Goal: Task Accomplishment & Management: Complete application form

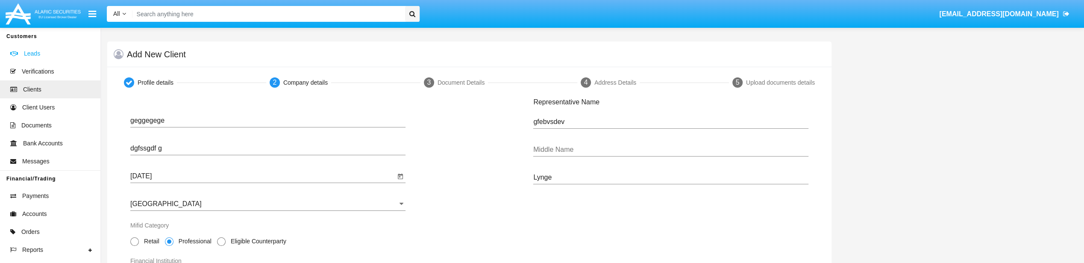
click at [31, 56] on span "Leads" at bounding box center [32, 53] width 16 height 9
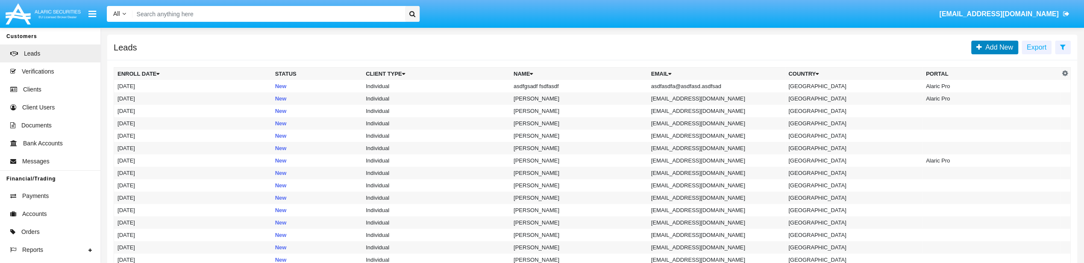
click at [986, 45] on span "Add New" at bounding box center [997, 47] width 31 height 7
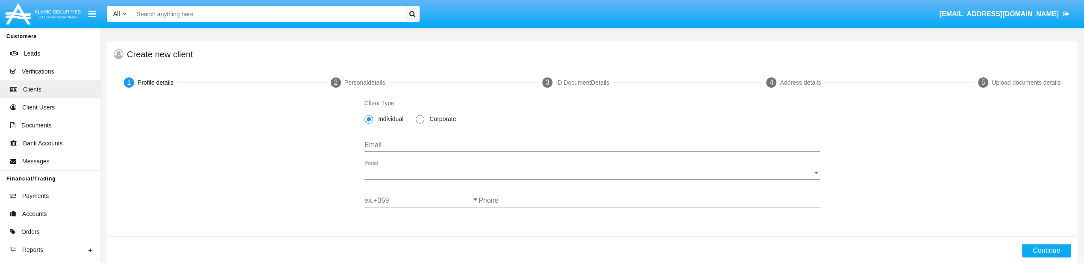
click at [429, 115] on span "Corporate" at bounding box center [441, 119] width 34 height 9
click at [420, 123] on input "Corporate" at bounding box center [420, 123] width 0 height 0
radio input "true"
click at [419, 150] on div "Email" at bounding box center [592, 141] width 456 height 19
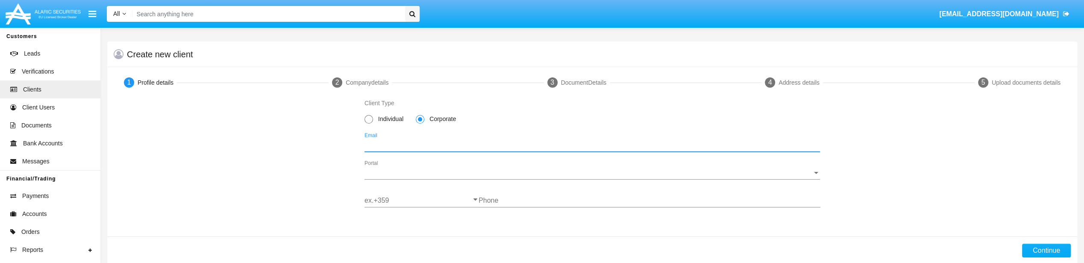
click at [420, 148] on input "Email" at bounding box center [592, 145] width 456 height 8
paste input "rakkudelmi@necub.com"
type input "rakkudelmi@necub.com"
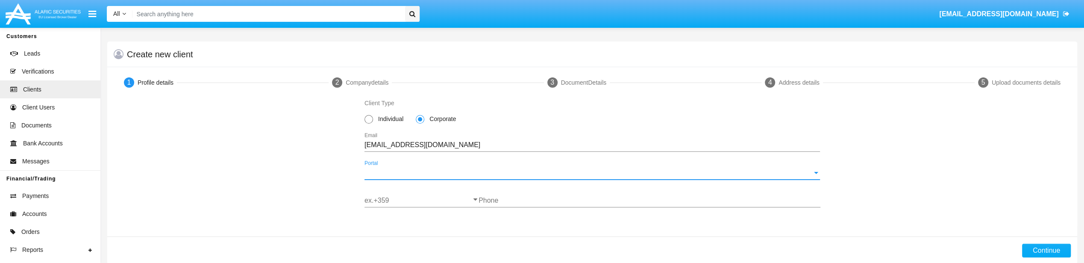
click at [423, 172] on span "Portal" at bounding box center [588, 173] width 448 height 8
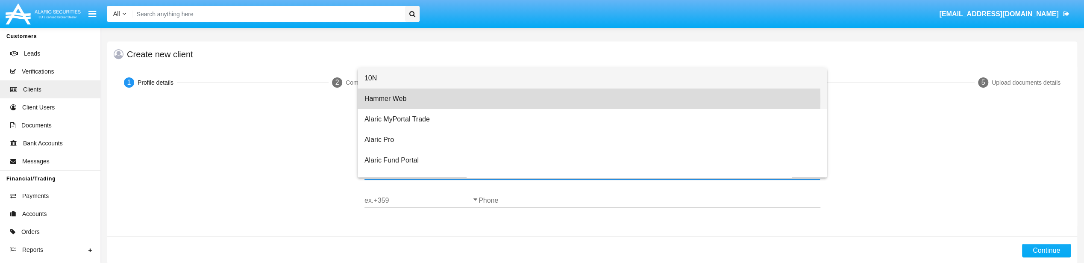
click at [423, 100] on span "Hammer Web" at bounding box center [592, 98] width 456 height 21
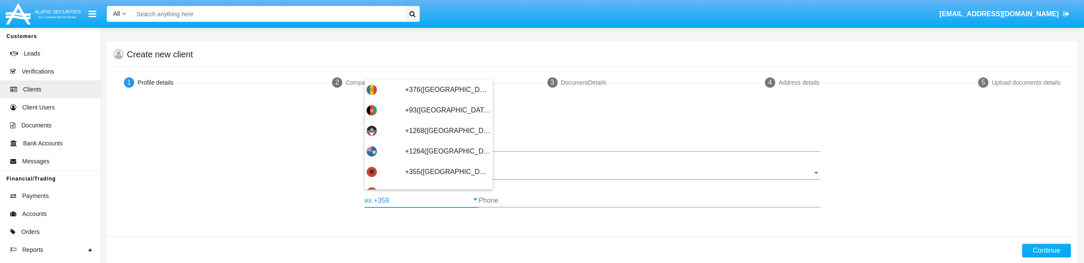
click at [411, 203] on input "ex.+359" at bounding box center [421, 201] width 114 height 8
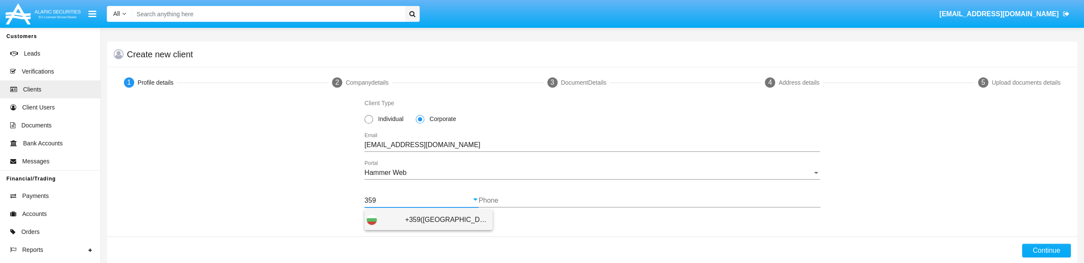
click at [410, 225] on span "+359(Bulgaria)" at bounding box center [447, 219] width 85 height 21
type input "+359(Bulgaria)"
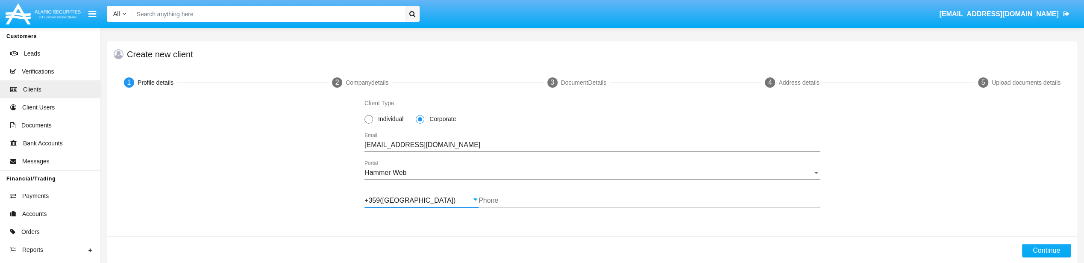
click at [497, 201] on input "Phone" at bounding box center [650, 201] width 342 height 8
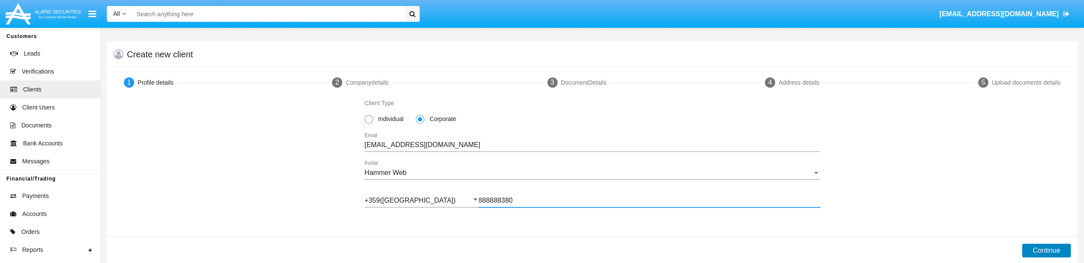
type input "888888380"
click at [1036, 252] on button "Continue" at bounding box center [1046, 251] width 49 height 14
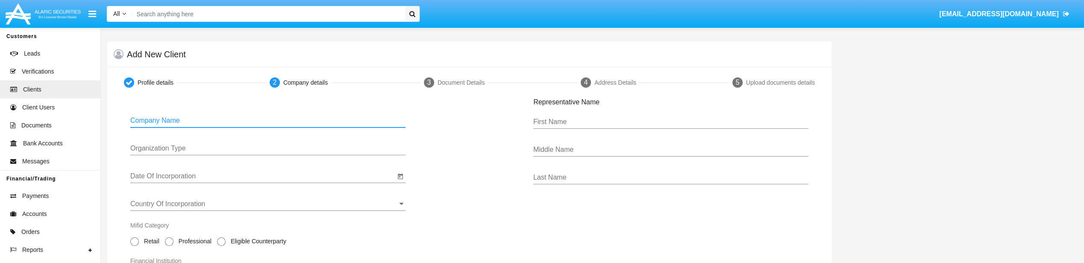
click at [144, 119] on input "Company Name" at bounding box center [267, 121] width 275 height 8
type input "cfsvfsv dssd dgf"
click at [177, 152] on input "Organization Type" at bounding box center [267, 148] width 275 height 8
type input "frfr"
click at [176, 174] on input "Date Of Incorporation" at bounding box center [262, 176] width 265 height 8
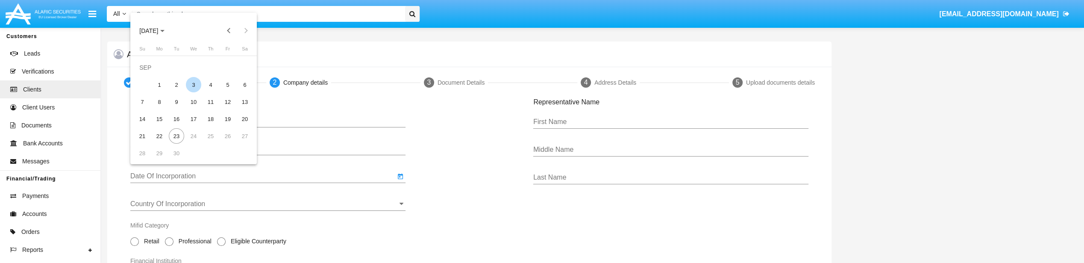
click at [189, 88] on div "3" at bounding box center [193, 84] width 15 height 15
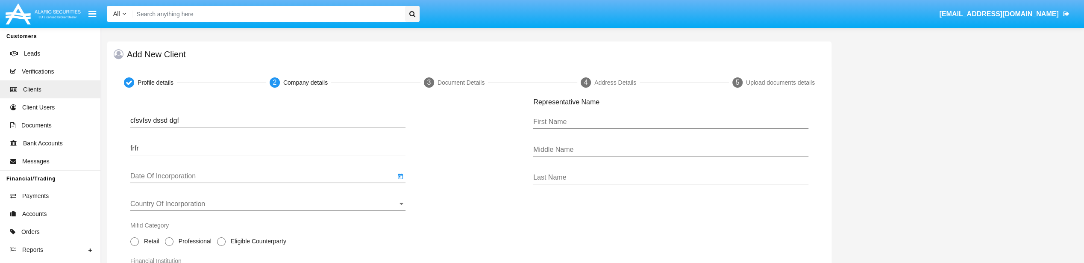
type input "09/03/25"
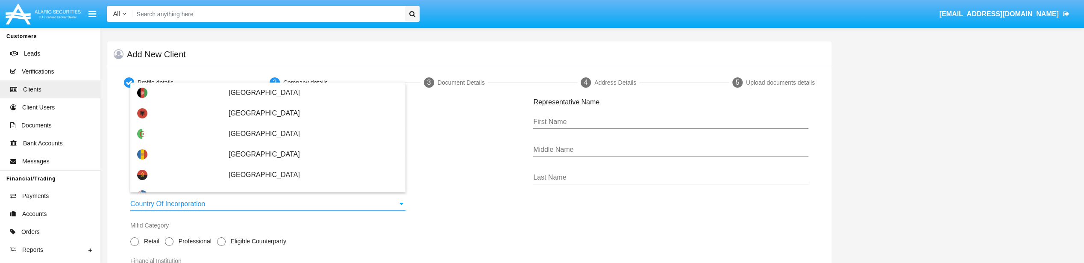
click at [193, 203] on input "Country Of Incorporation" at bounding box center [267, 204] width 275 height 8
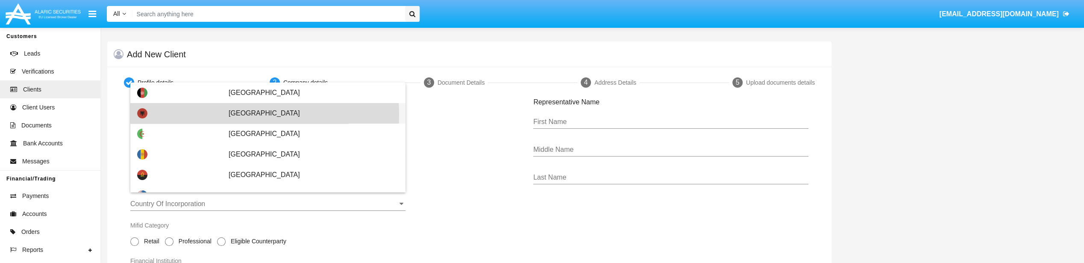
click at [232, 115] on span "[GEOGRAPHIC_DATA]" at bounding box center [314, 113] width 170 height 21
type input "[GEOGRAPHIC_DATA]"
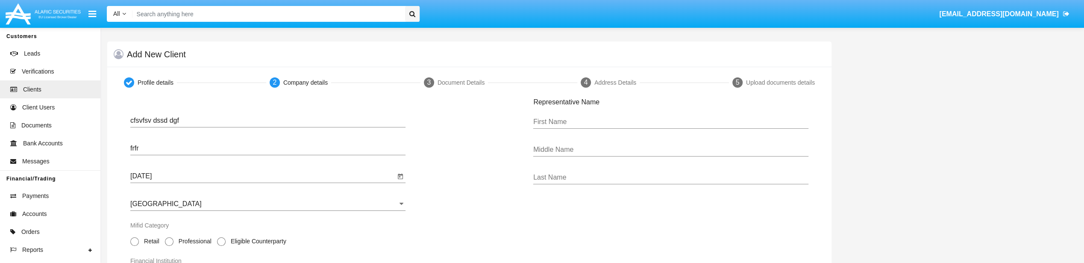
click at [168, 241] on span at bounding box center [169, 241] width 9 height 9
click at [169, 246] on input "Professional" at bounding box center [169, 246] width 0 height 0
radio input "true"
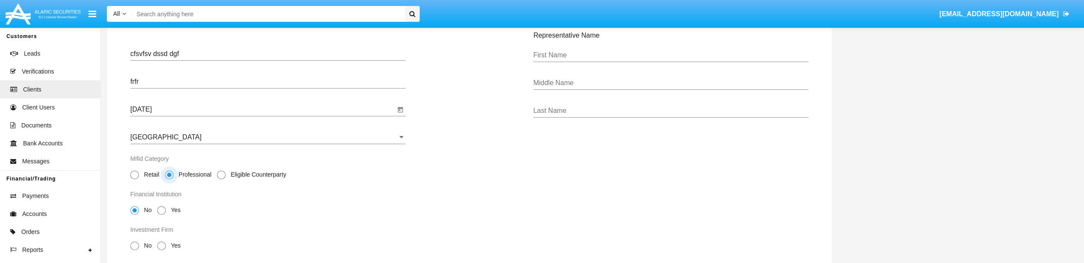
scroll to position [128, 0]
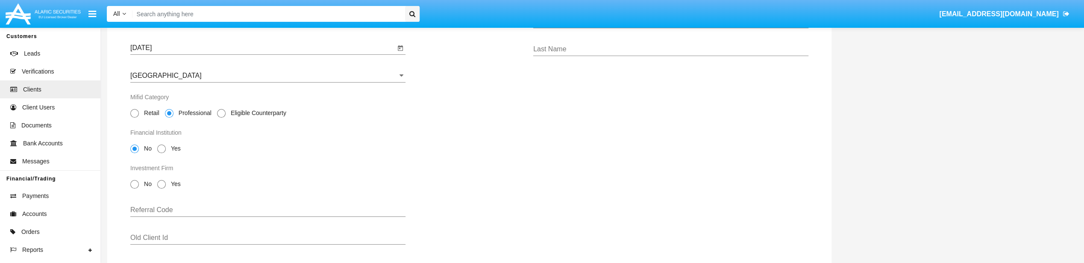
click at [166, 152] on span at bounding box center [161, 148] width 9 height 9
click at [162, 153] on input "Yes" at bounding box center [161, 153] width 0 height 0
radio input "true"
click at [137, 188] on span at bounding box center [134, 184] width 9 height 9
click at [135, 188] on input "No" at bounding box center [134, 188] width 0 height 0
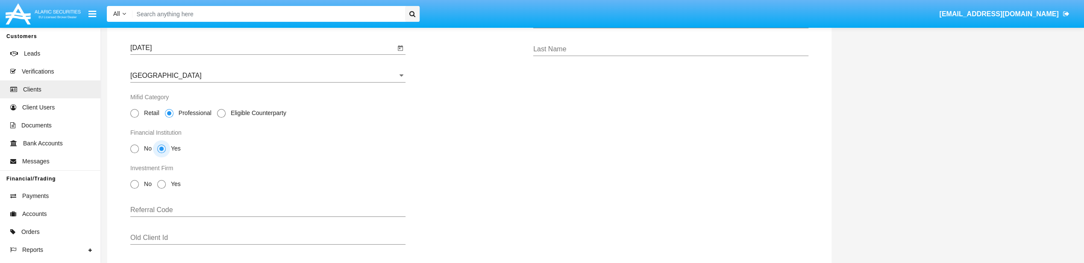
radio input "true"
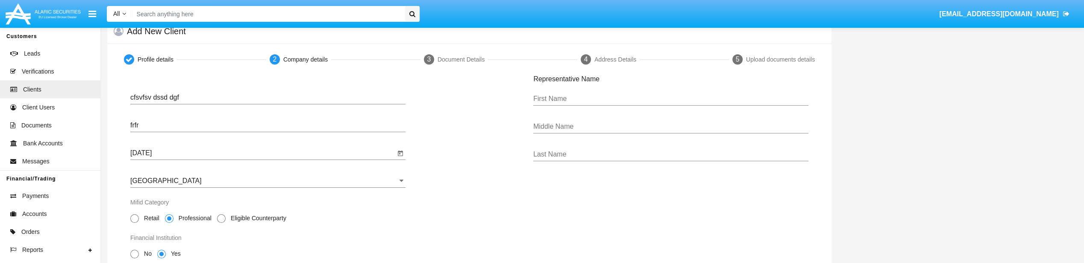
scroll to position [0, 0]
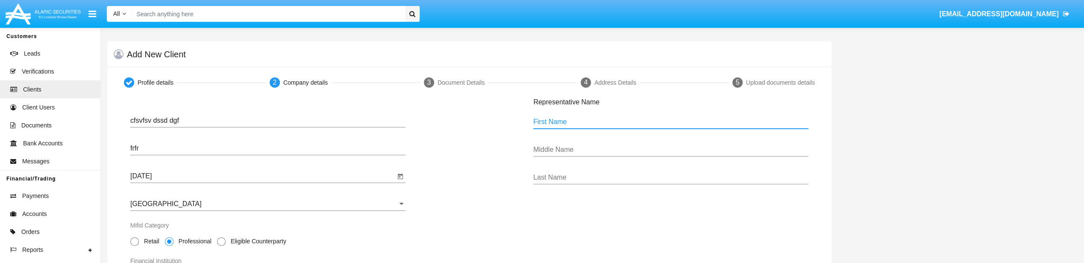
click at [604, 120] on input "First Name" at bounding box center [670, 122] width 275 height 8
type input "scdvsv dsf"
click at [583, 184] on div "Last Name" at bounding box center [670, 174] width 275 height 19
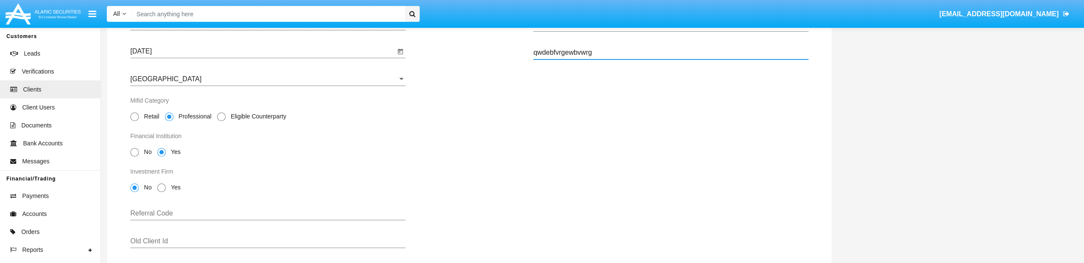
scroll to position [171, 0]
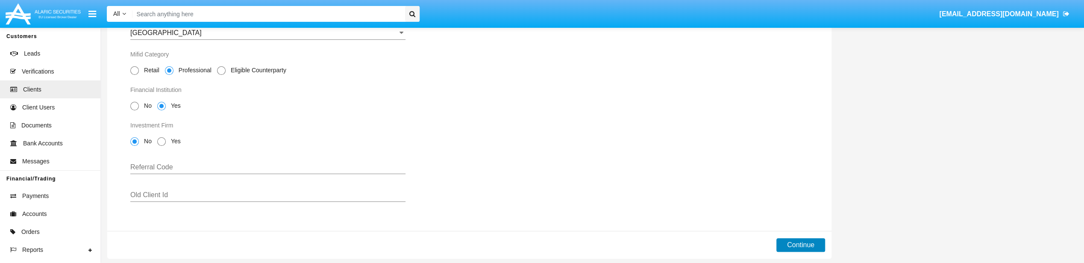
type input "qwdebfvrgewbvwrg"
click at [783, 250] on button "Continue" at bounding box center [800, 245] width 49 height 14
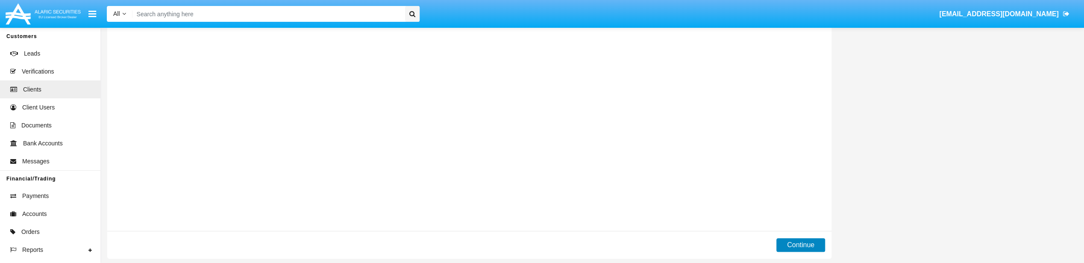
scroll to position [0, 0]
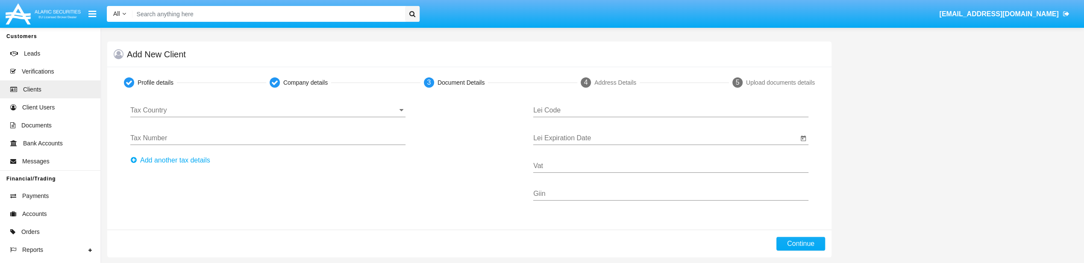
click at [571, 106] on input "Lei Code" at bounding box center [670, 110] width 275 height 8
type input "22425355235235"
click at [301, 109] on input "Tax Country" at bounding box center [267, 110] width 275 height 8
click at [296, 109] on input "542442" at bounding box center [267, 110] width 275 height 8
click at [396, 109] on input "542442" at bounding box center [267, 110] width 275 height 8
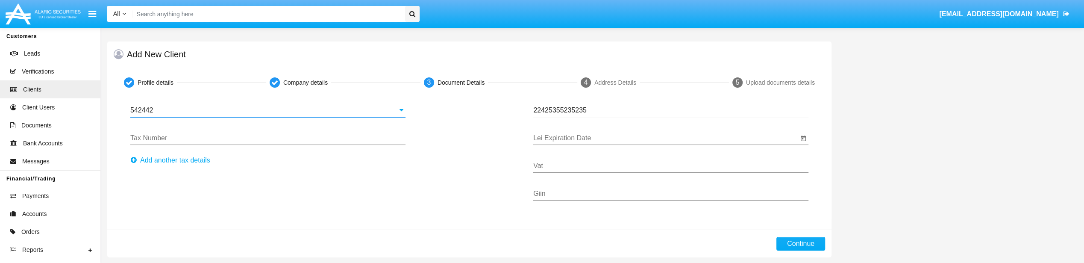
type input "542442"
click at [400, 109] on icon at bounding box center [402, 109] width 4 height 7
click at [332, 114] on div "542442 Tax Country" at bounding box center [267, 107] width 275 height 19
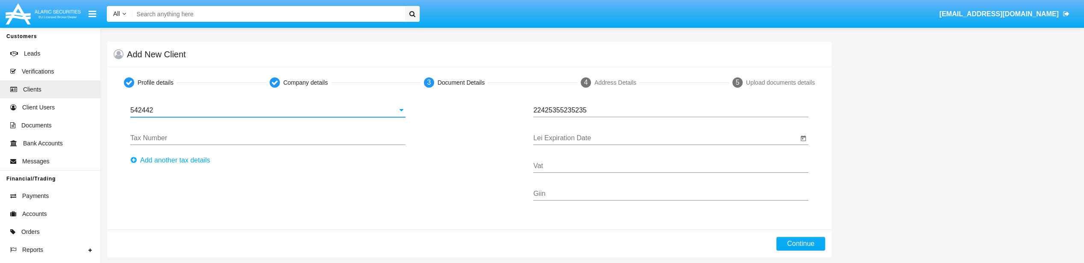
click at [263, 112] on input "542442" at bounding box center [267, 110] width 275 height 8
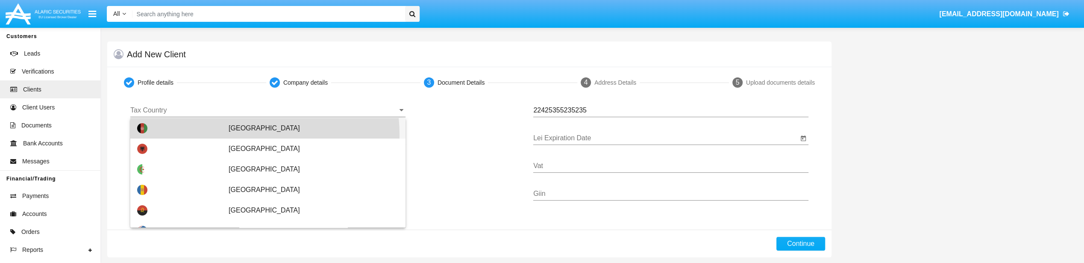
click at [243, 134] on span "Afghanistan" at bounding box center [314, 128] width 170 height 21
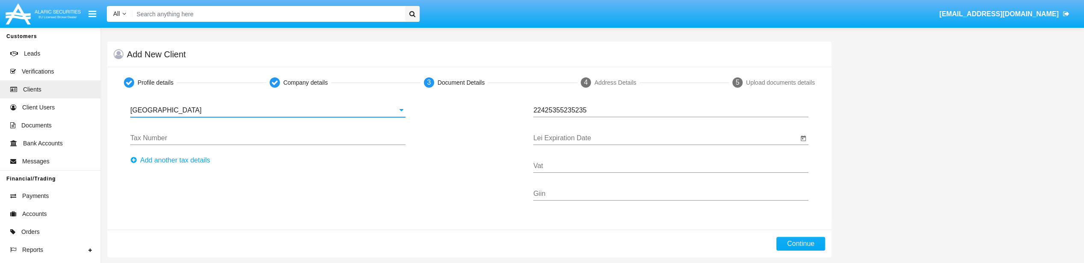
click at [248, 109] on input "Afghanistan" at bounding box center [267, 110] width 275 height 8
click at [250, 112] on input "Afghanistan" at bounding box center [267, 110] width 275 height 8
click at [403, 106] on div "Afghanistan Tax Country" at bounding box center [267, 107] width 275 height 19
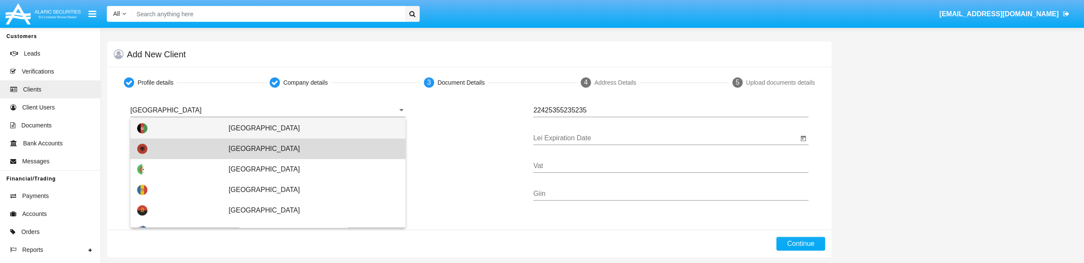
click at [340, 149] on span "[GEOGRAPHIC_DATA]" at bounding box center [314, 148] width 170 height 21
type input "[GEOGRAPHIC_DATA]"
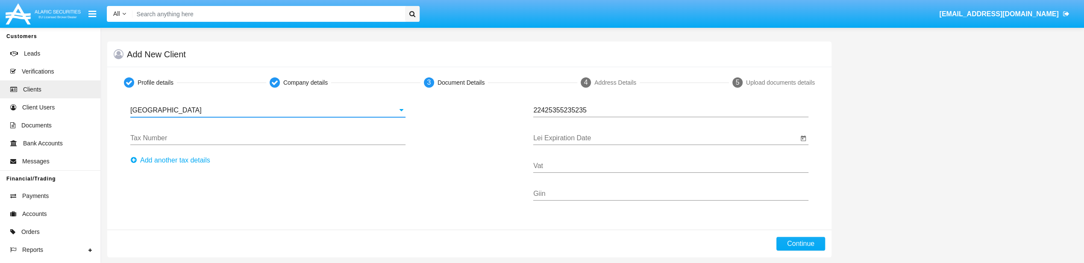
click at [313, 138] on input "Tax Number" at bounding box center [267, 138] width 275 height 8
type input "c"
type input "244224423"
click at [594, 135] on input "Lei Expiration Date" at bounding box center [665, 138] width 265 height 8
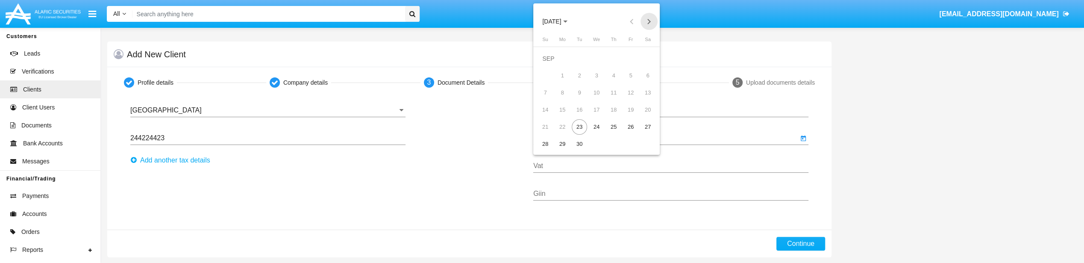
click at [645, 17] on button "Next month" at bounding box center [649, 21] width 17 height 17
click at [597, 146] on div "31" at bounding box center [596, 143] width 15 height 15
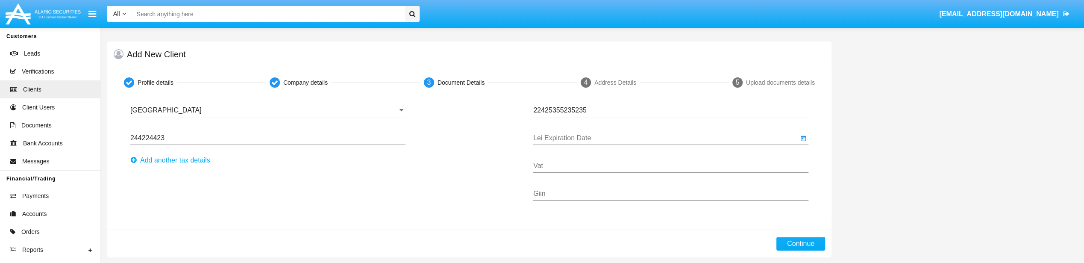
type input "12/31/25"
click at [573, 164] on input "Vat" at bounding box center [670, 166] width 275 height 8
type input "42242442342"
click at [590, 200] on div "Giin" at bounding box center [670, 190] width 275 height 19
click at [589, 196] on input "Giin" at bounding box center [670, 194] width 275 height 8
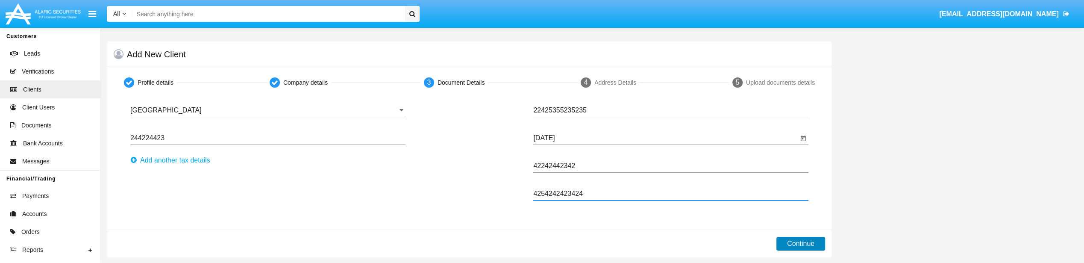
type input "4254242423424"
click at [810, 246] on button "Continue" at bounding box center [800, 244] width 49 height 14
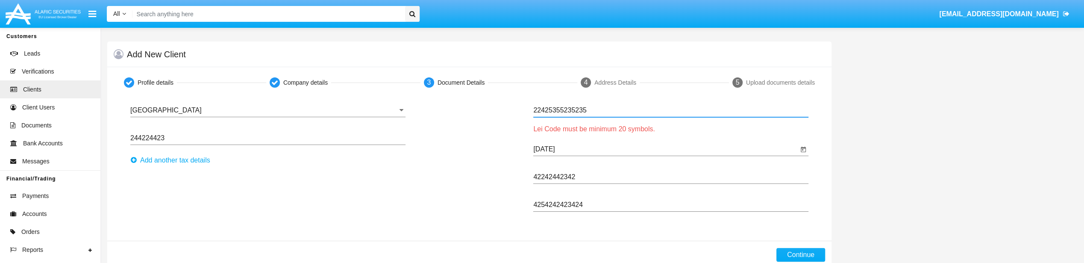
click at [610, 112] on input "22425355235235" at bounding box center [670, 110] width 275 height 8
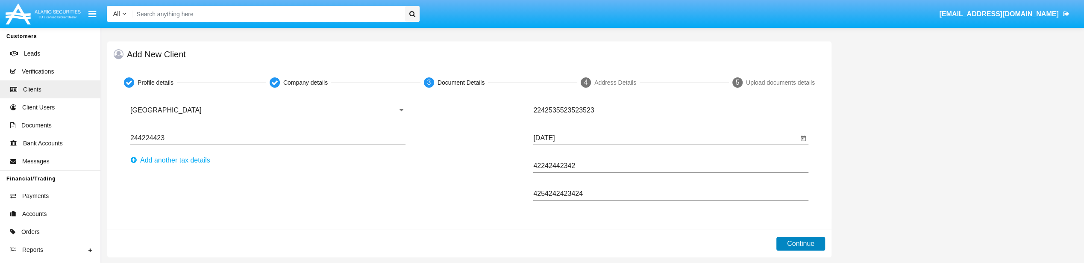
click at [783, 240] on button "Continue" at bounding box center [800, 244] width 49 height 14
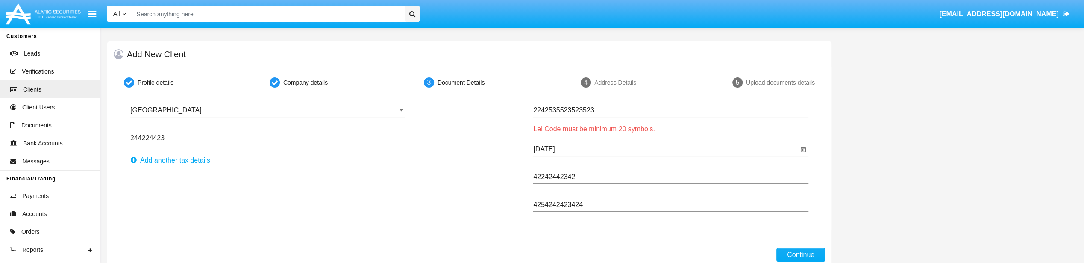
click at [650, 113] on input "2242535523523523" at bounding box center [670, 110] width 275 height 8
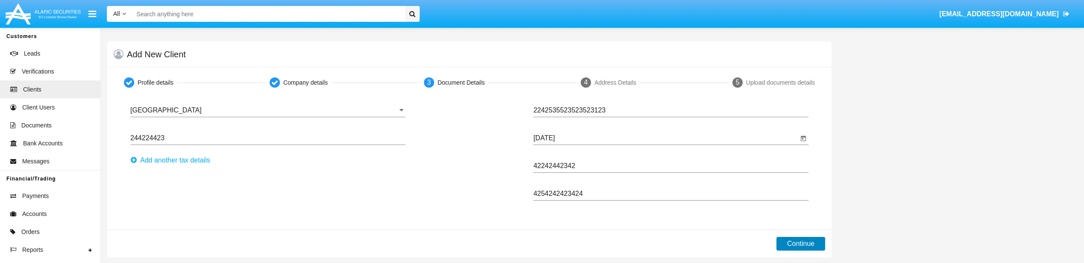
click at [791, 240] on button "Continue" at bounding box center [800, 244] width 49 height 14
click at [791, 240] on div "Profile details Company details 3 Document Details 4 Address Details 5 Upload d…" at bounding box center [469, 162] width 737 height 190
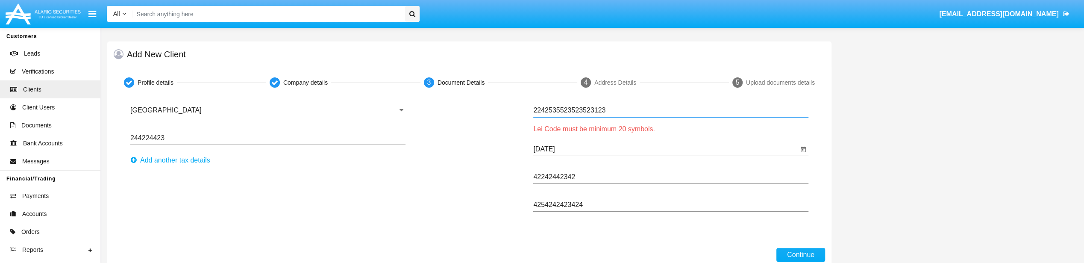
click at [663, 111] on input "2242535523523523123" at bounding box center [670, 110] width 275 height 8
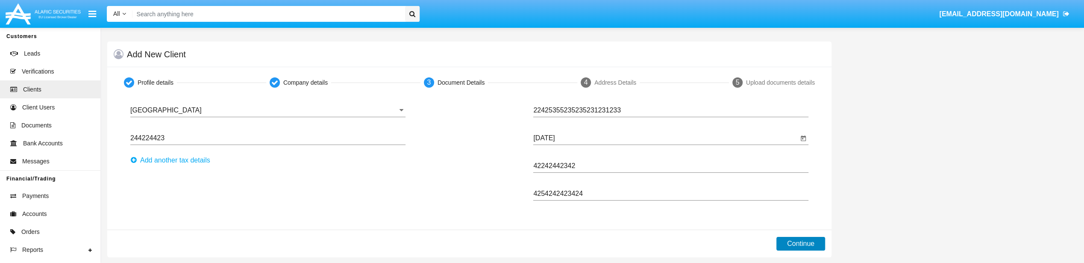
click at [788, 248] on button "Continue" at bounding box center [800, 244] width 49 height 14
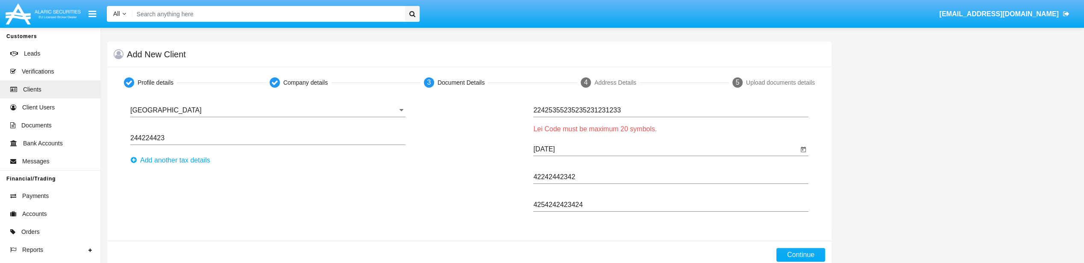
click at [651, 111] on input "22425355235235231231233" at bounding box center [670, 110] width 275 height 8
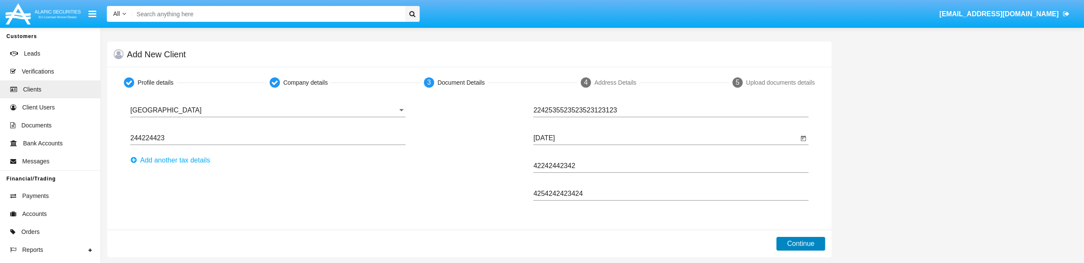
click at [790, 248] on button "Continue" at bounding box center [800, 244] width 49 height 14
click at [790, 248] on div "Profile details Company details 3 Document Details 4 Address Details 5 Upload d…" at bounding box center [469, 162] width 737 height 190
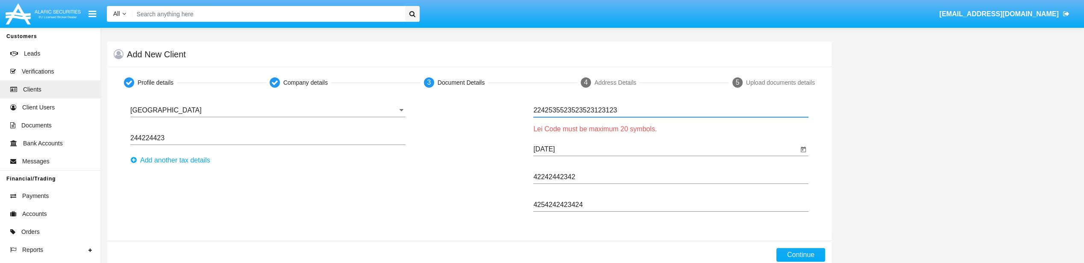
click at [650, 110] on input "2242535523523523123123" at bounding box center [670, 110] width 275 height 8
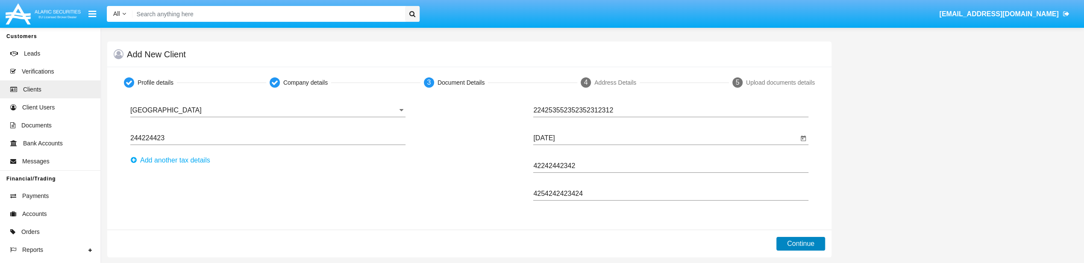
click at [793, 240] on button "Continue" at bounding box center [800, 244] width 49 height 14
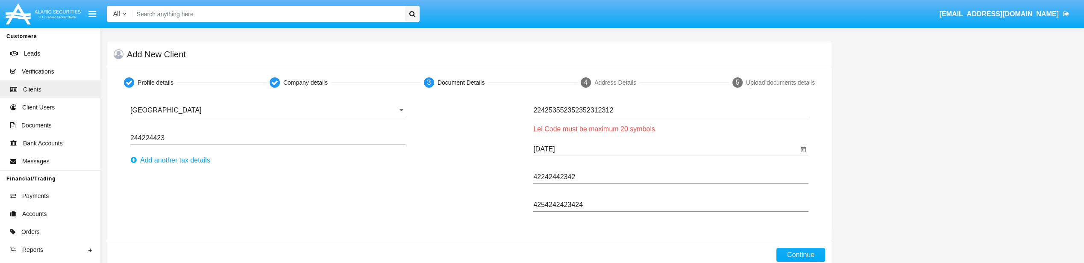
click at [621, 108] on input "224253552352352312312" at bounding box center [670, 110] width 275 height 8
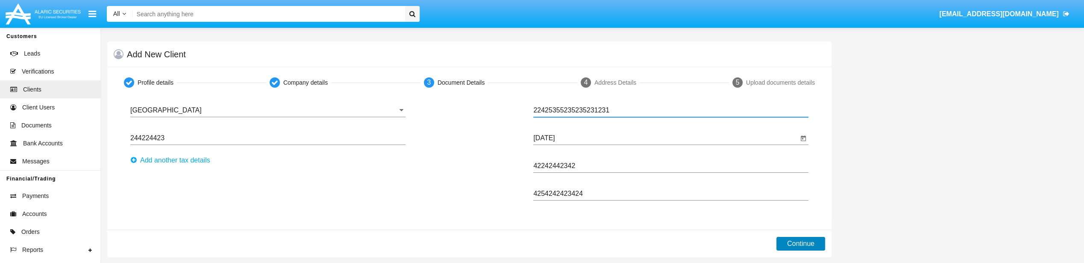
type input "22425355235235231231"
click at [809, 241] on button "Continue" at bounding box center [800, 244] width 49 height 14
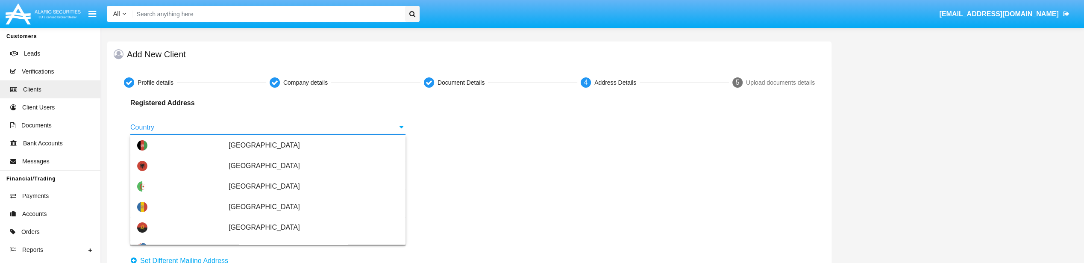
click at [298, 126] on input "Country" at bounding box center [267, 127] width 275 height 8
click at [272, 163] on span "[GEOGRAPHIC_DATA]" at bounding box center [314, 166] width 170 height 21
type input "[GEOGRAPHIC_DATA]"
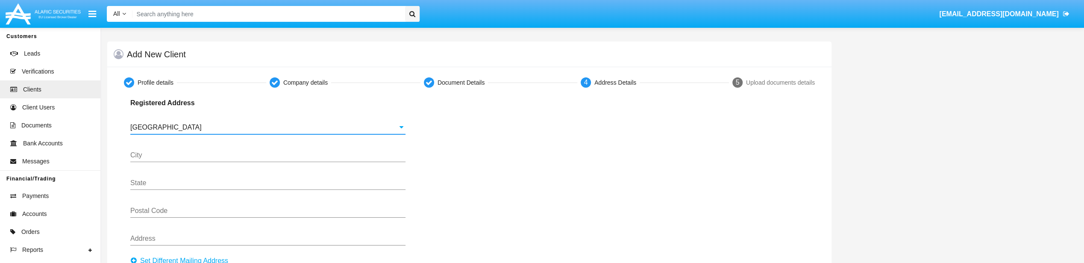
click at [237, 154] on input "City" at bounding box center [267, 155] width 275 height 8
type input "cdadvfdasv"
click at [213, 183] on input "State" at bounding box center [267, 183] width 275 height 8
type input "3"
type input "ddavfdvf"
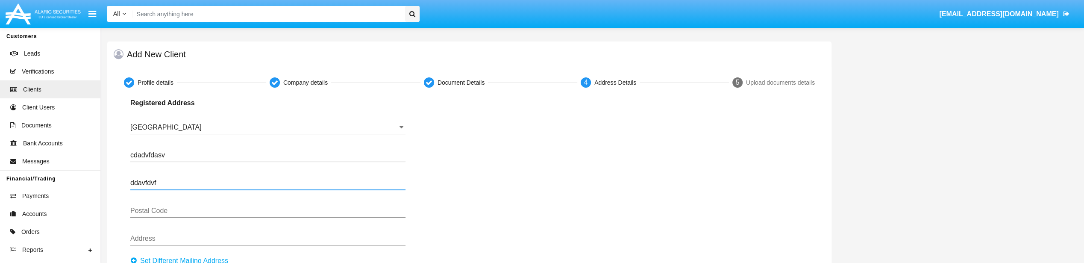
click at [163, 210] on input "Postal Code" at bounding box center [267, 211] width 275 height 8
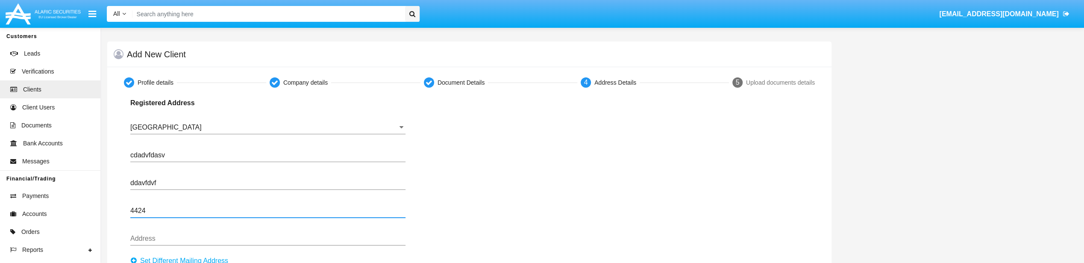
type input "4424"
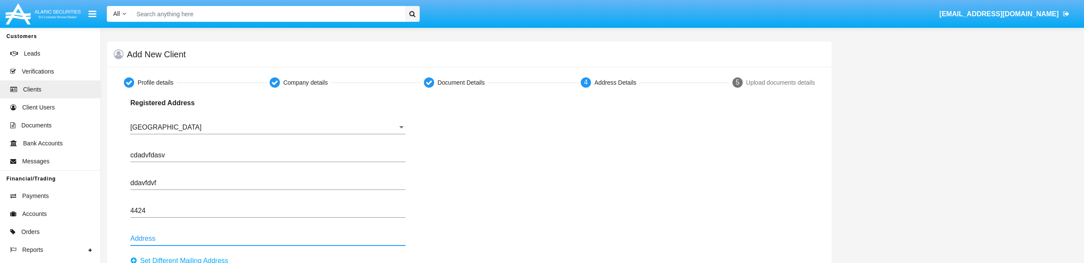
click at [176, 239] on input "Address" at bounding box center [267, 239] width 275 height 8
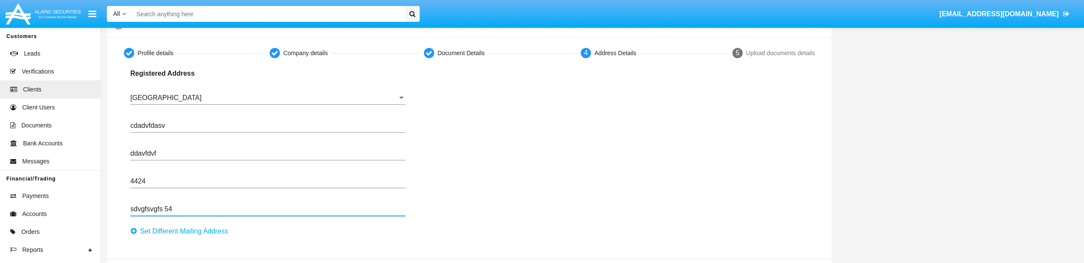
scroll to position [43, 0]
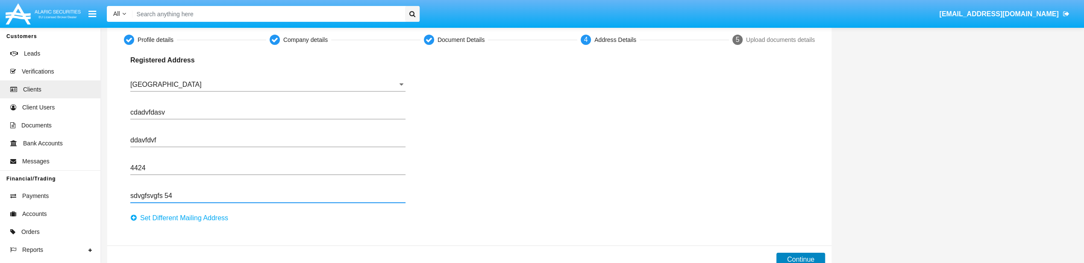
type input "sdvgfsvgfs 54"
click at [786, 256] on button "Continue" at bounding box center [800, 260] width 49 height 14
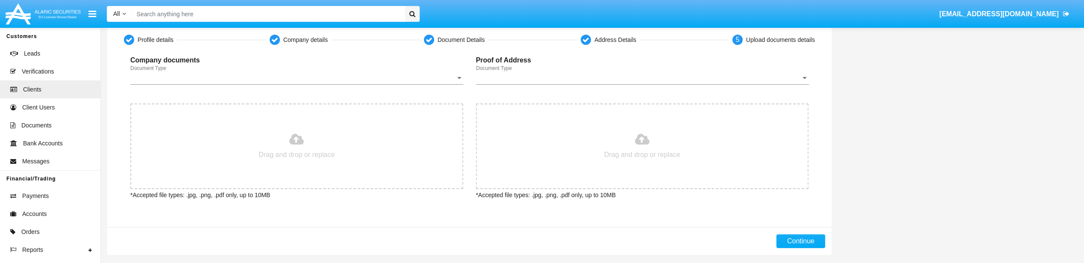
click at [272, 73] on div "Document Type Document Type" at bounding box center [296, 74] width 333 height 19
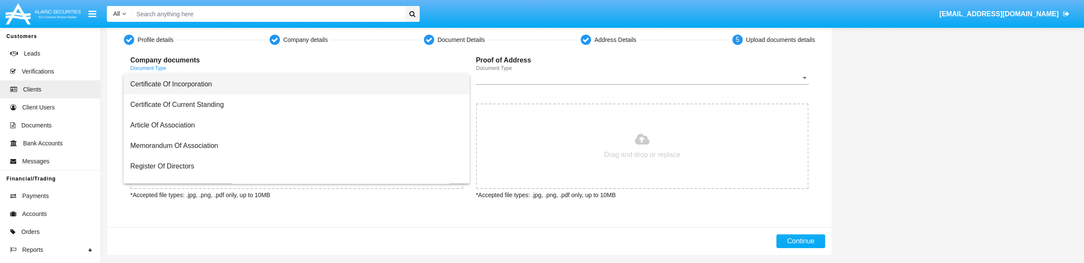
click at [273, 81] on span "Certificate Of Incorporation" at bounding box center [296, 84] width 332 height 21
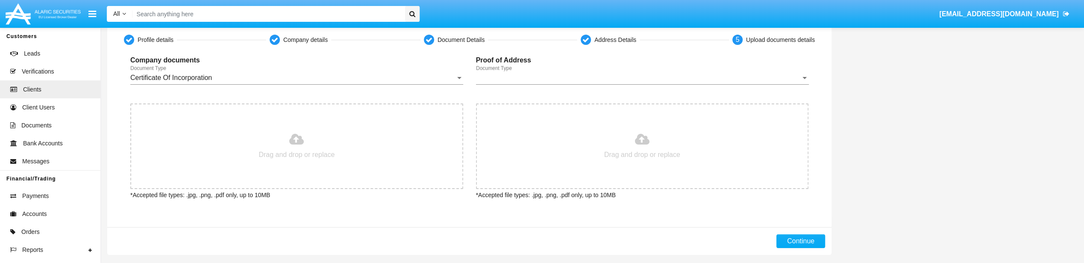
type input "C:\fakepath\bania_m.jpg"
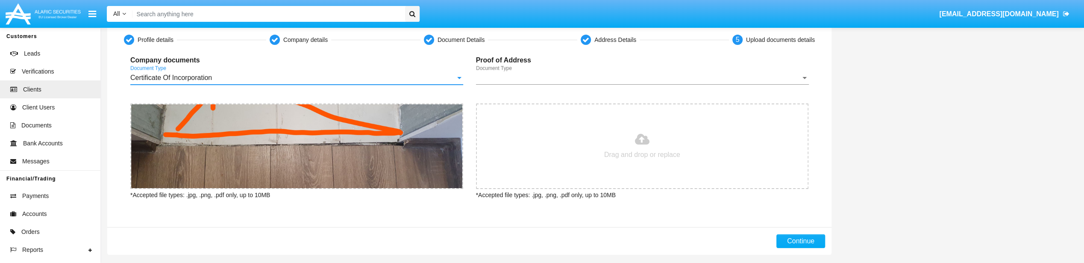
click at [544, 75] on span "Document Type" at bounding box center [638, 78] width 325 height 8
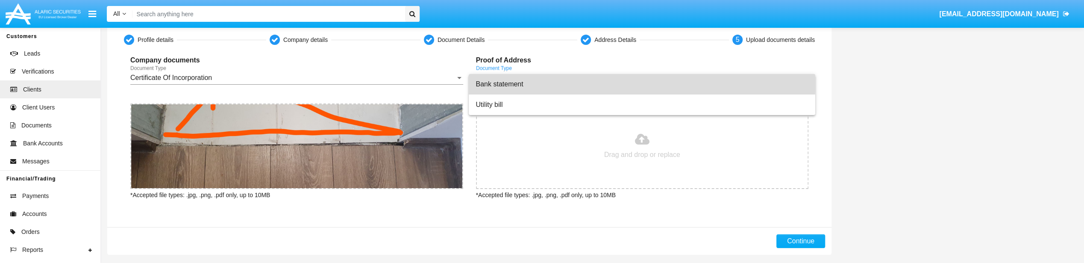
click at [551, 84] on span "Bank statement" at bounding box center [642, 84] width 332 height 21
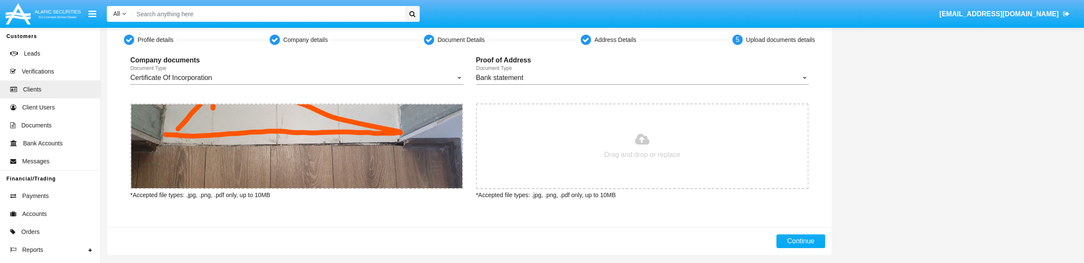
type input "C:\fakepath\bania_m.jpg"
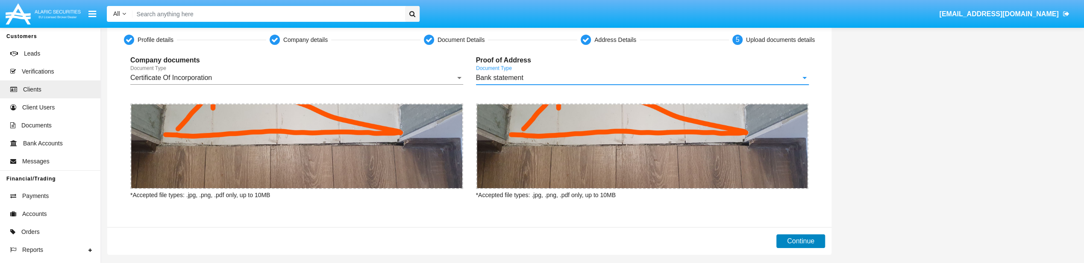
click at [795, 237] on button "Continue" at bounding box center [800, 241] width 49 height 14
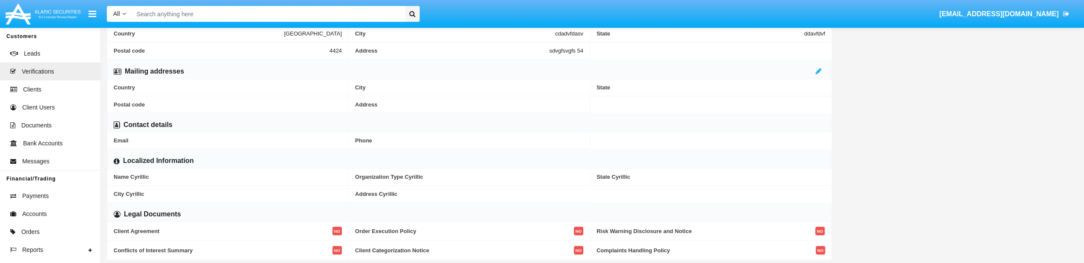
scroll to position [286, 0]
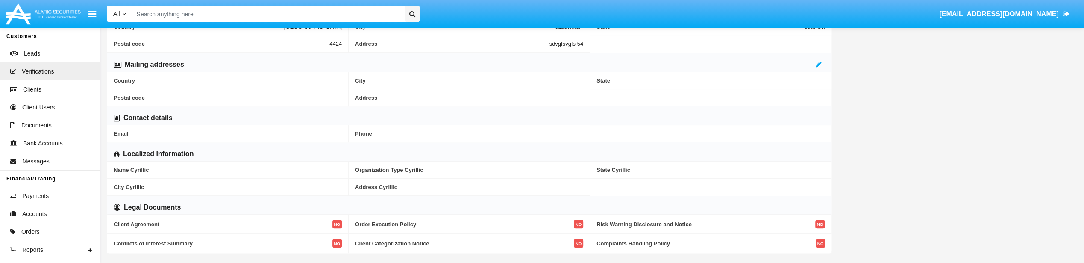
click at [118, 130] on span "Email" at bounding box center [228, 133] width 228 height 6
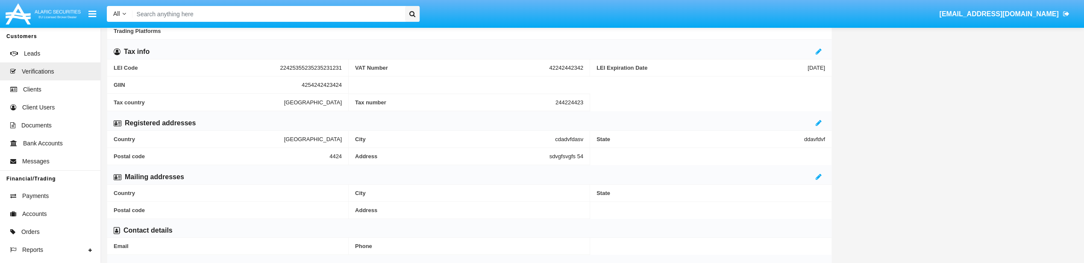
scroll to position [115, 0]
